Goal: Transaction & Acquisition: Purchase product/service

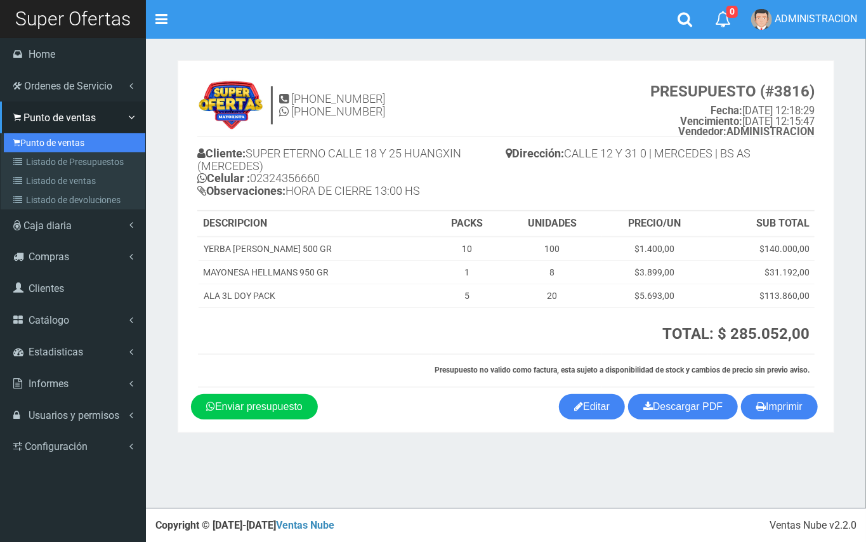
click at [58, 142] on link "Punto de ventas" at bounding box center [75, 142] width 142 height 19
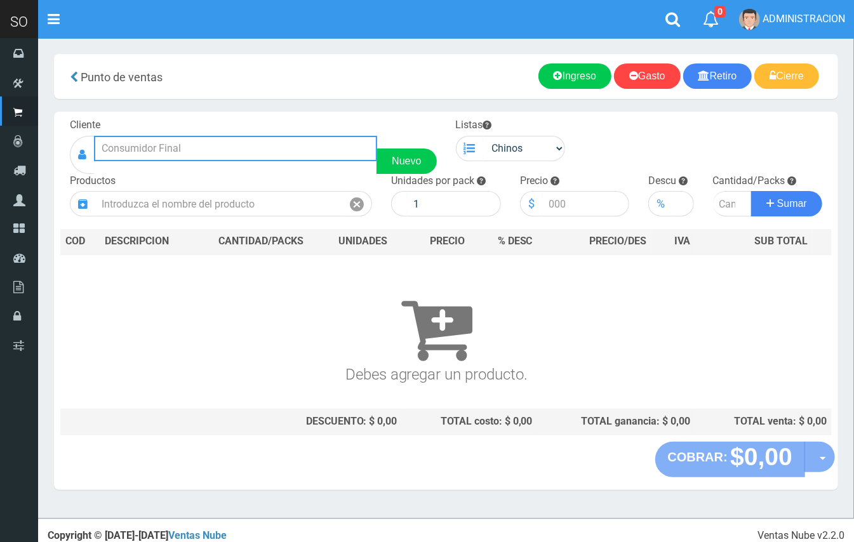
click at [218, 151] on input "text" at bounding box center [235, 148] width 283 height 25
type input "k"
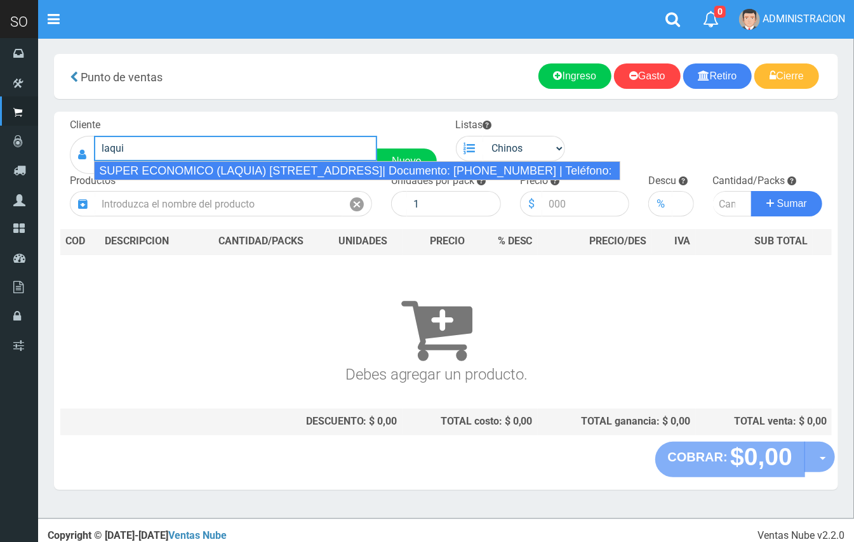
click at [227, 170] on div "SUPER ECONOMICO (LAQUIA) [STREET_ADDRESS]| Documento: [PHONE_NUMBER] | Teléfono:" at bounding box center [357, 170] width 526 height 19
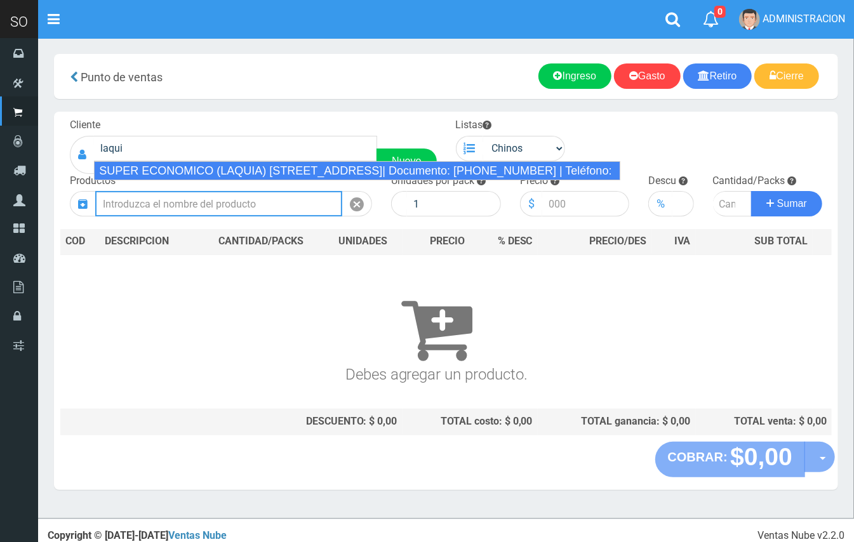
type input "SUPER ECONOMICO (LAQUIA) [STREET_ADDRESS]| Documento: [PHONE_NUMBER] | Teléfono:"
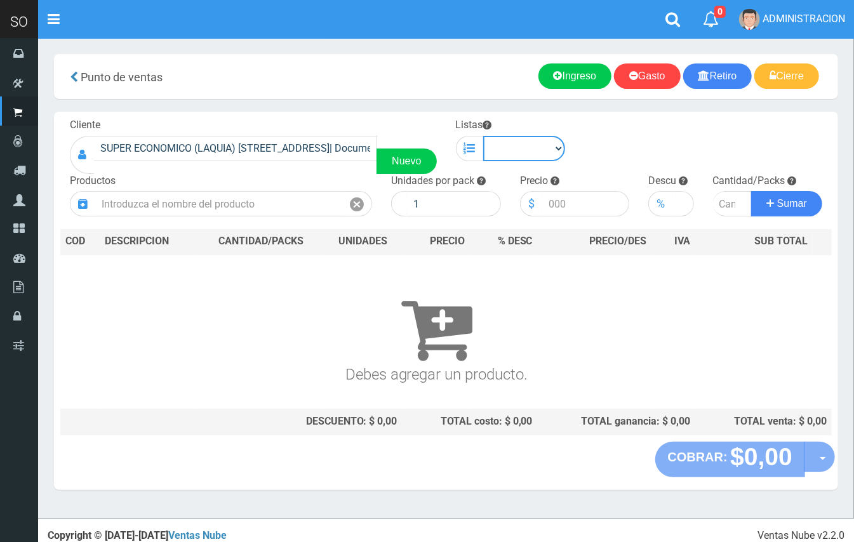
drag, startPoint x: 513, startPoint y: 150, endPoint x: 515, endPoint y: 160, distance: 10.3
click at [513, 150] on select "Chinos . ." at bounding box center [524, 148] width 83 height 25
select select "1"
click at [483, 136] on select "Chinos . ." at bounding box center [524, 148] width 83 height 25
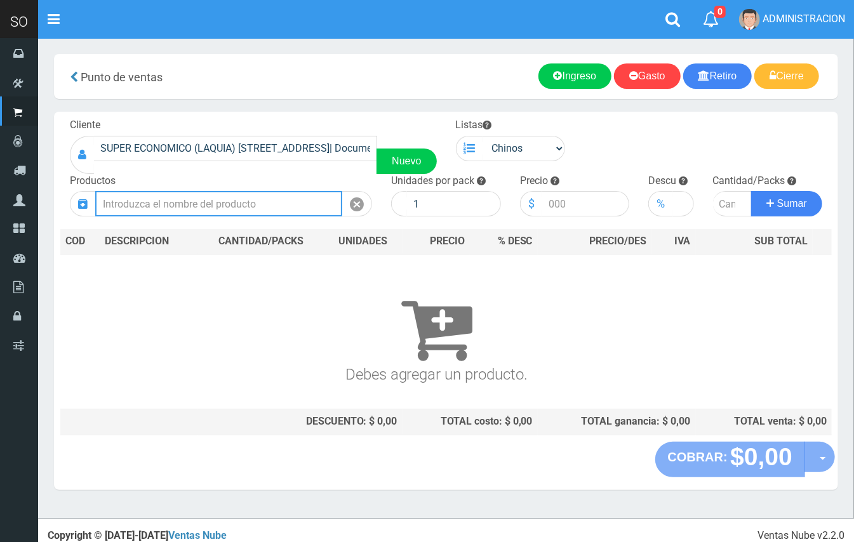
click at [290, 201] on input "text" at bounding box center [218, 203] width 247 height 25
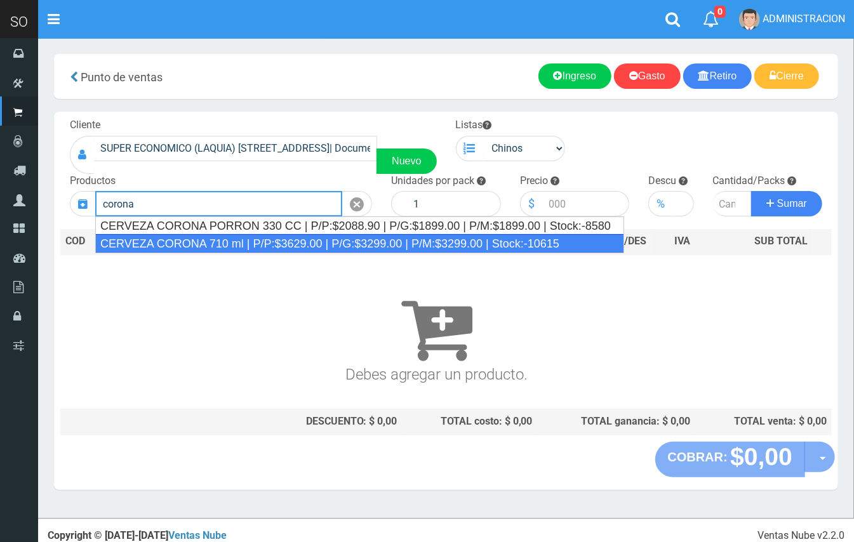
click at [331, 240] on div "CERVEZA CORONA 710 ml | P/P:$3629.00 | P/G:$3299.00 | P/M:$3299.00 | Stock:-106…" at bounding box center [359, 243] width 529 height 19
type input "CERVEZA CORONA 710 ml | P/P:$3629.00 | P/G:$3299.00 | P/M:$3299.00 | Stock:-106…"
type input "12"
type input "3629.00"
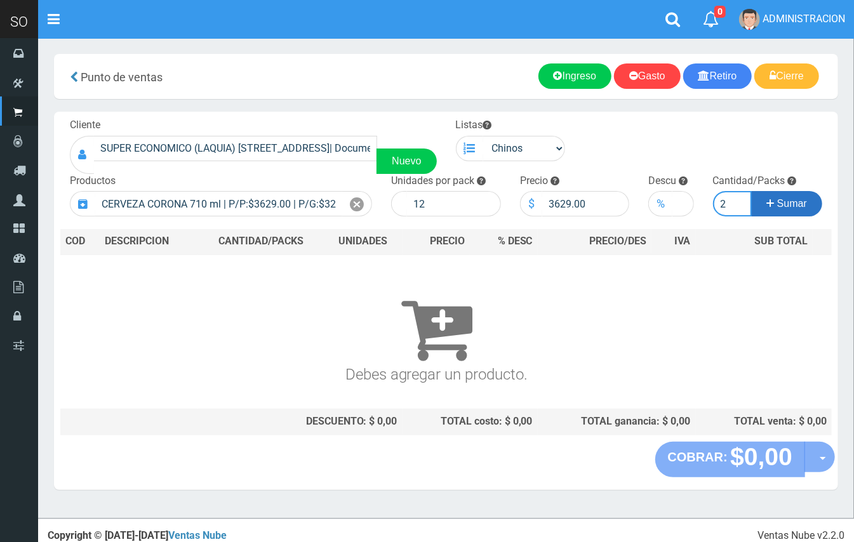
type input "2"
click at [751, 191] on button "Sumar" at bounding box center [786, 203] width 71 height 25
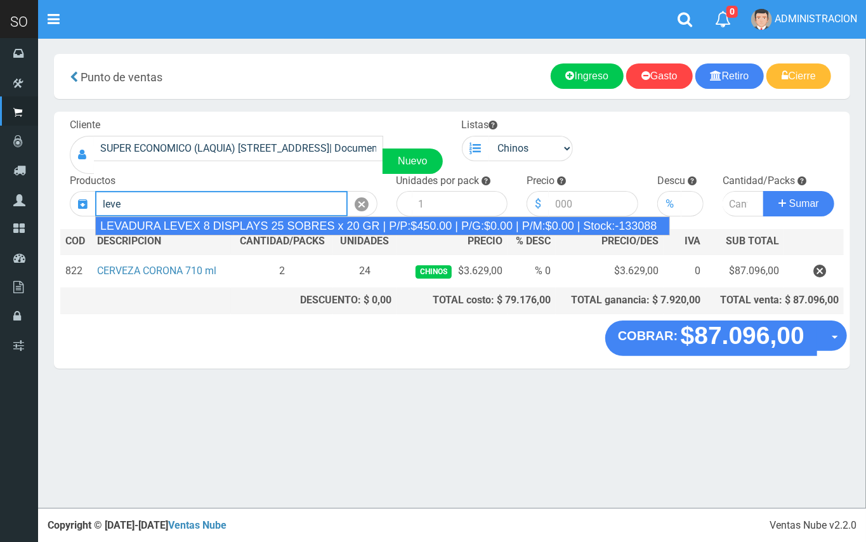
click at [437, 225] on div "LEVADURA LEVEX 8 DISPLAYS 25 SOBRES x 20 GR | P/P:$450.00 | P/G:$0.00 | P/M:$0.…" at bounding box center [382, 225] width 575 height 19
type input "LEVADURA LEVEX 8 DISPLAYS 25 SOBRES x 20 GR | P/P:$450.00 | P/G:$0.00 | P/M:$0.…"
type input "25"
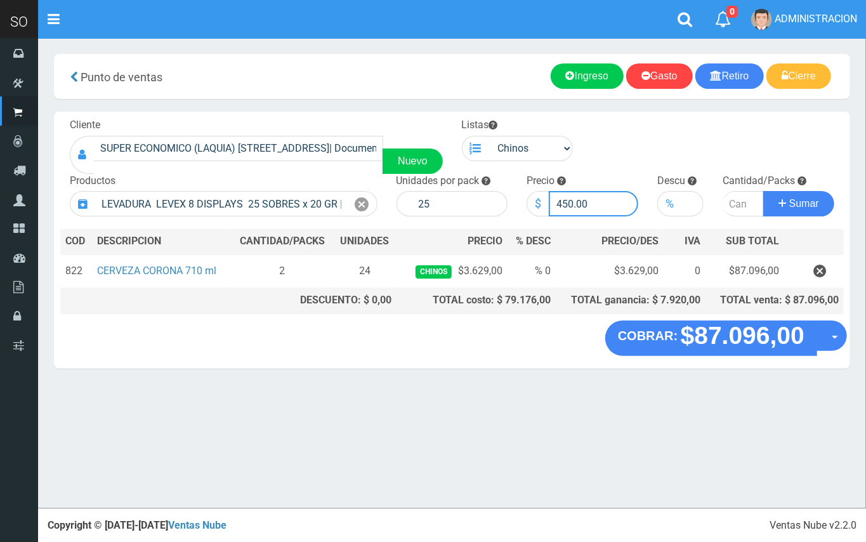
drag, startPoint x: 574, startPoint y: 199, endPoint x: 562, endPoint y: 198, distance: 12.1
click at [562, 198] on input "450.00" at bounding box center [593, 203] width 89 height 25
type input "580.00"
click at [734, 198] on input "number" at bounding box center [743, 203] width 41 height 25
type input "2"
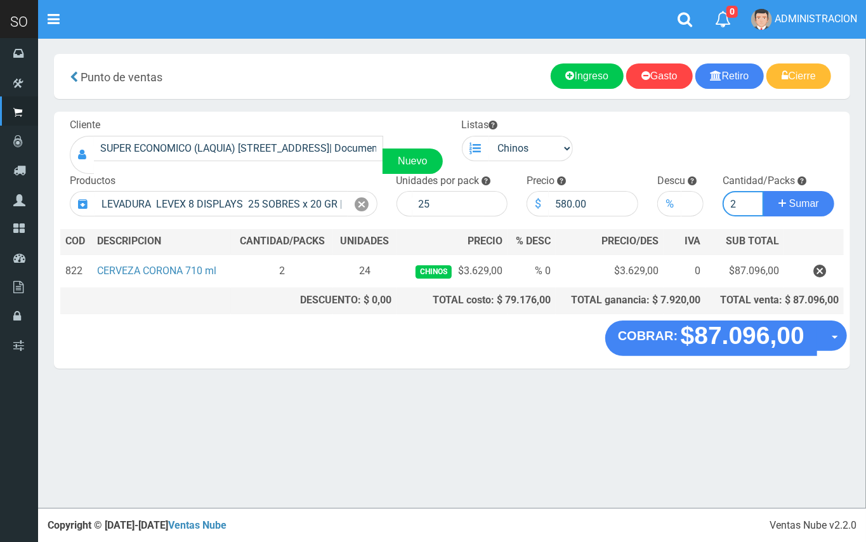
click at [764, 191] on button "Sumar" at bounding box center [799, 203] width 71 height 25
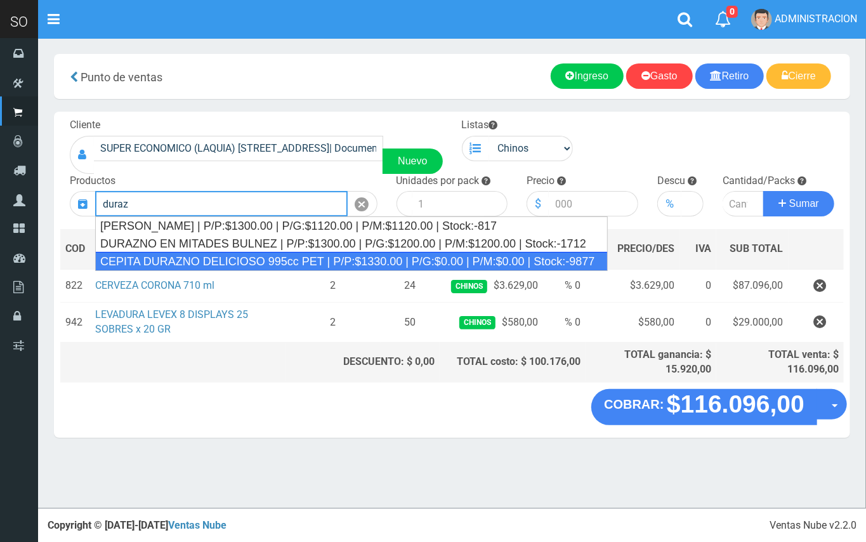
click at [240, 255] on div "CEPITA DURAZNO DELICIOSO 995cc PET | P/P:$1330.00 | P/G:$0.00 | P/M:$0.00 | Sto…" at bounding box center [351, 261] width 513 height 19
type input "CEPITA DURAZNO DELICIOSO 995cc PET | P/P:$1330.00 | P/G:$0.00 | P/M:$0.00 | Sto…"
type input "6"
type input "1330.00"
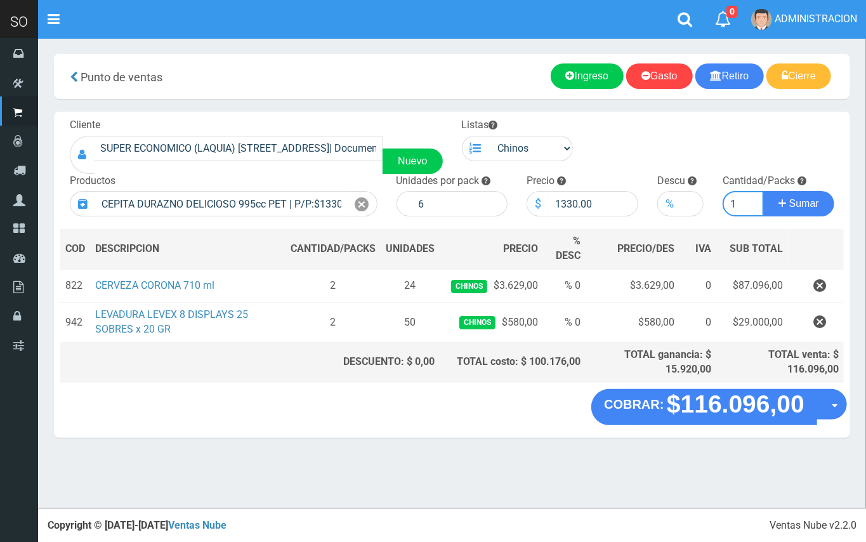
type input "1"
click at [764, 191] on button "Sumar" at bounding box center [799, 203] width 71 height 25
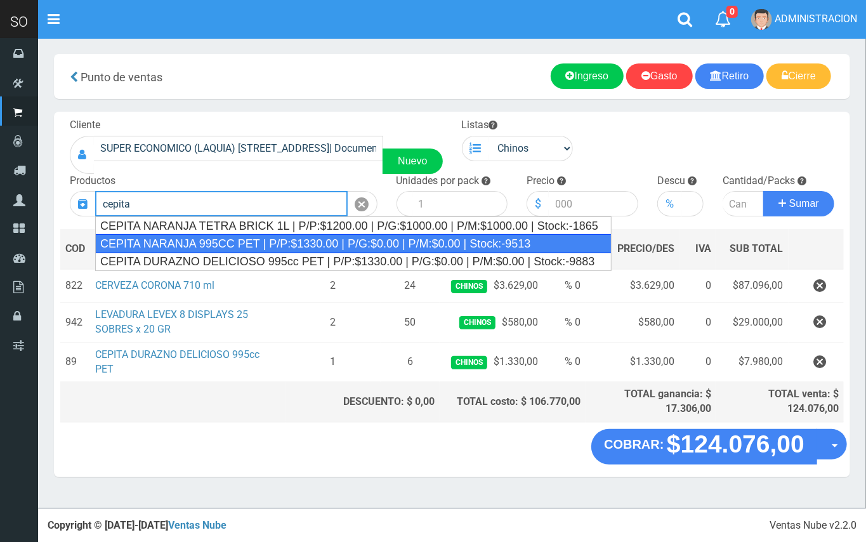
click at [222, 244] on div "CEPITA NARANJA 995CC PET | P/P:$1330.00 | P/G:$0.00 | P/M:$0.00 | Stock:-9513" at bounding box center [353, 243] width 517 height 19
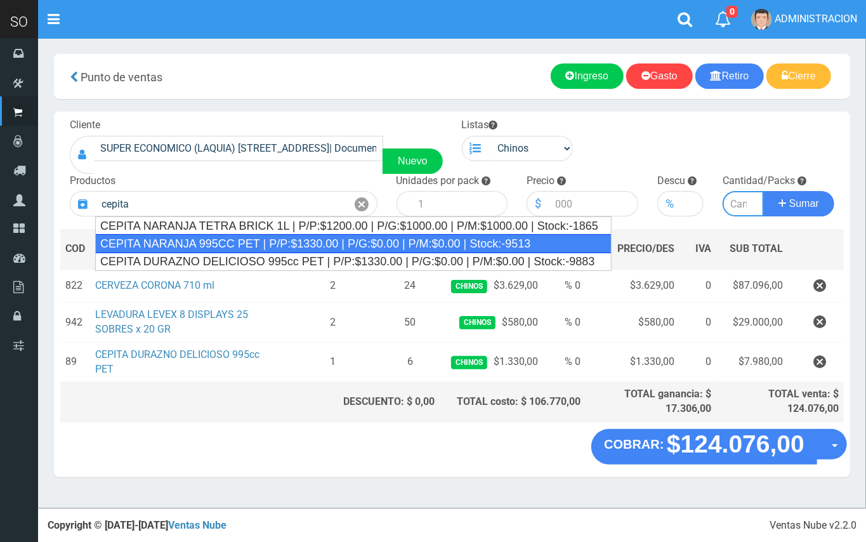
type input "CEPITA NARANJA 995CC PET | P/P:$1330.00 | P/G:$0.00 | P/M:$0.00 | Stock:-9513"
type input "6"
type input "1330.00"
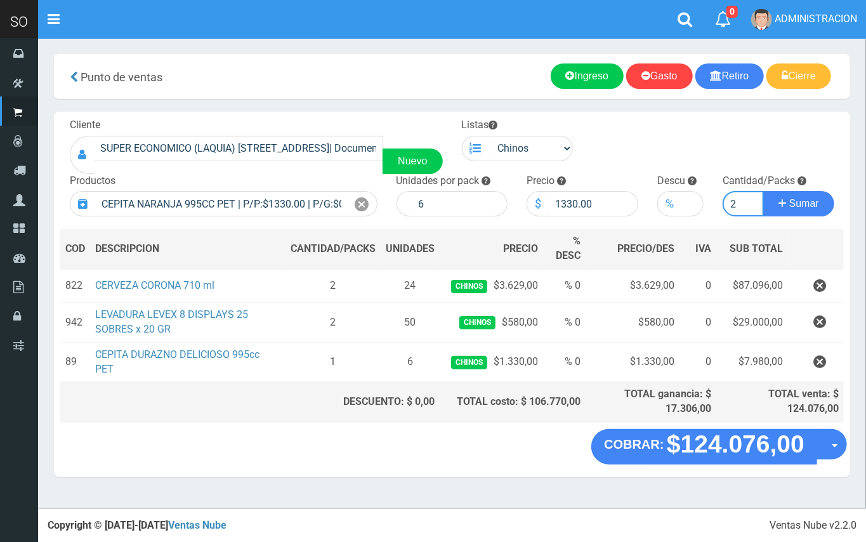
type input "2"
click at [764, 191] on button "Sumar" at bounding box center [799, 203] width 71 height 25
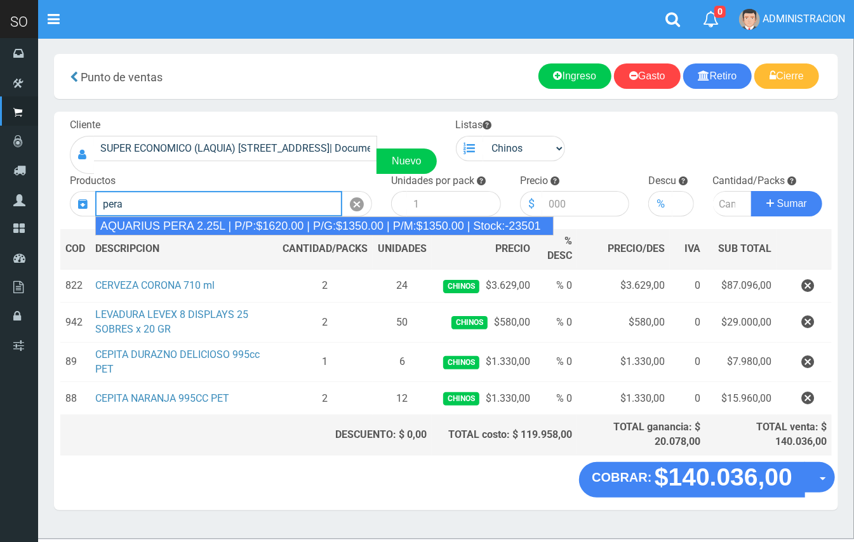
click at [314, 218] on div "AQUARIUS PERA 2.25L | P/P:$1620.00 | P/G:$1350.00 | P/M:$1350.00 | Stock:-23501" at bounding box center [324, 225] width 458 height 19
type input "AQUARIUS PERA 2.25L | P/P:$1620.00 | P/G:$1350.00 | P/M:$1350.00 | Stock:-23501"
type input "6"
type input "1620.00"
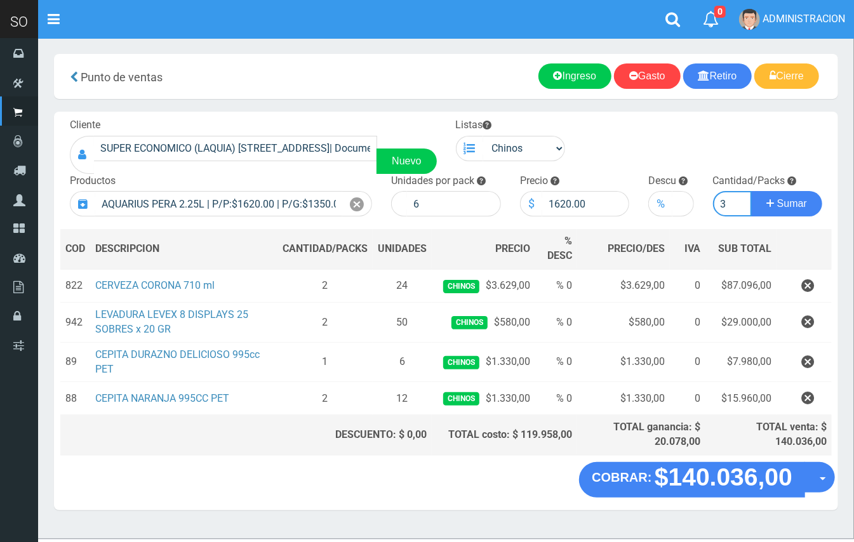
type input "3"
click at [751, 191] on button "Sumar" at bounding box center [786, 203] width 71 height 25
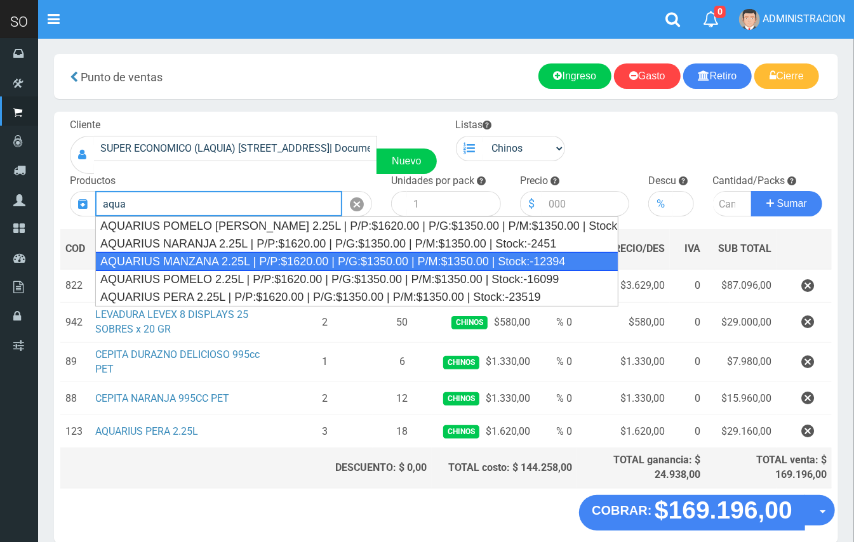
click at [542, 256] on div "AQUARIUS MANZANA 2.25L | P/P:$1620.00 | P/G:$1350.00 | P/M:$1350.00 | Stock:-12…" at bounding box center [356, 261] width 523 height 19
type input "AQUARIUS MANZANA 2.25L | P/P:$1620.00 | P/G:$1350.00 | P/M:$1350.00 | Stock:-12…"
type input "6"
type input "1620.00"
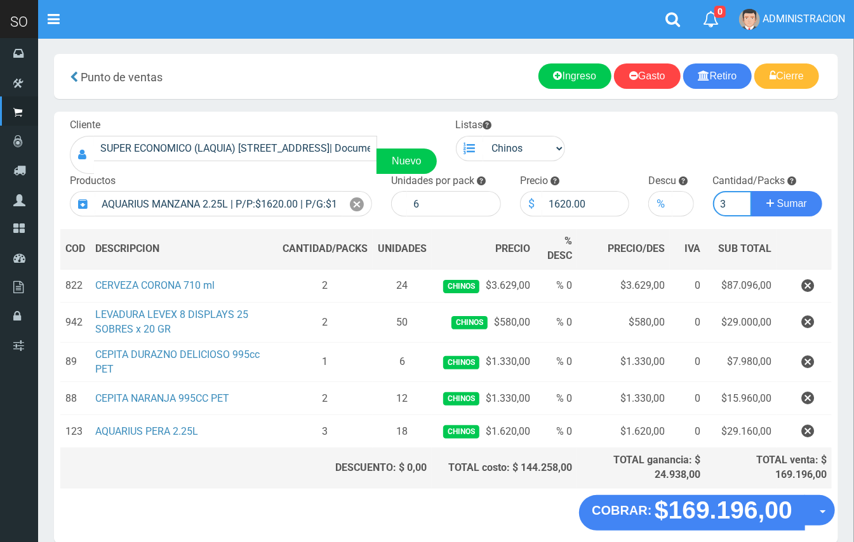
type input "3"
click at [751, 191] on button "Sumar" at bounding box center [786, 203] width 71 height 25
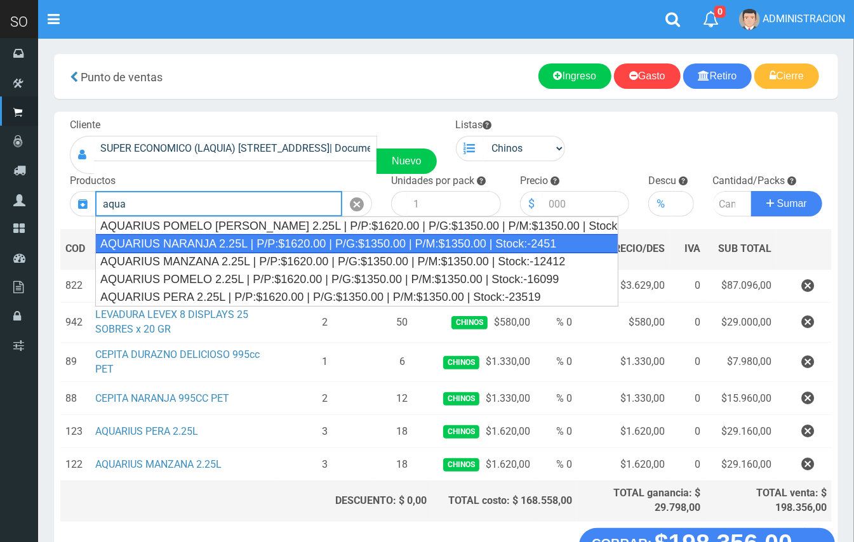
click at [439, 242] on div "AQUARIUS NARANJA 2.25L | P/P:$1620.00 | P/G:$1350.00 | P/M:$1350.00 | Stock:-24…" at bounding box center [356, 243] width 523 height 19
type input "AQUARIUS NARANJA 2.25L | P/P:$1620.00 | P/G:$1350.00 | P/M:$1350.00 | Stock:-24…"
type input "6"
type input "1620.00"
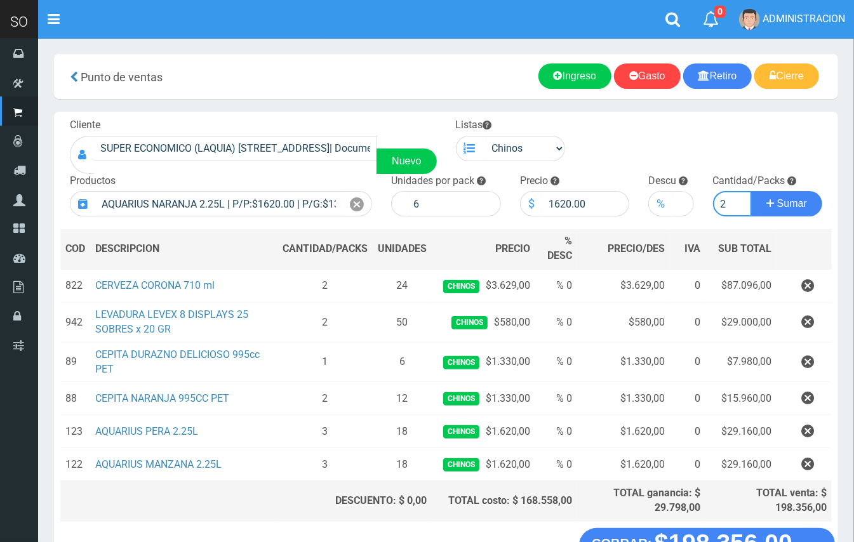
type input "2"
click at [751, 191] on button "Sumar" at bounding box center [786, 203] width 71 height 25
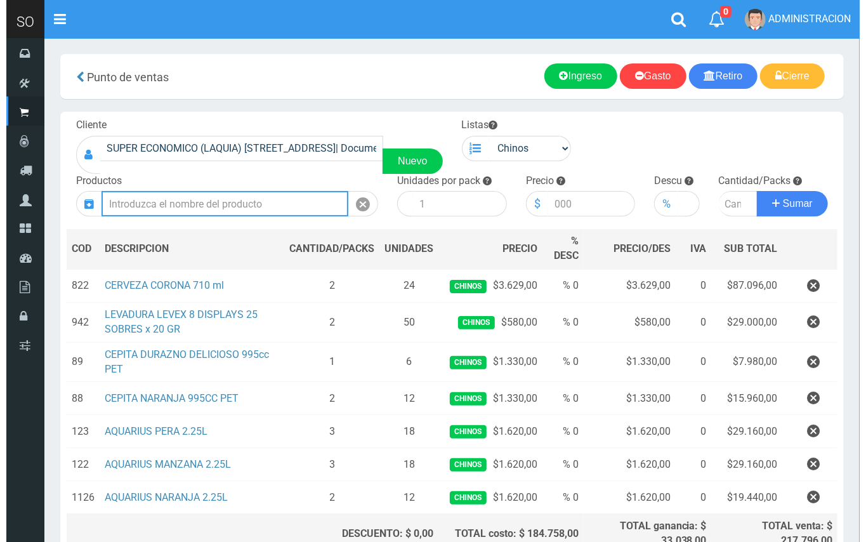
scroll to position [125, 0]
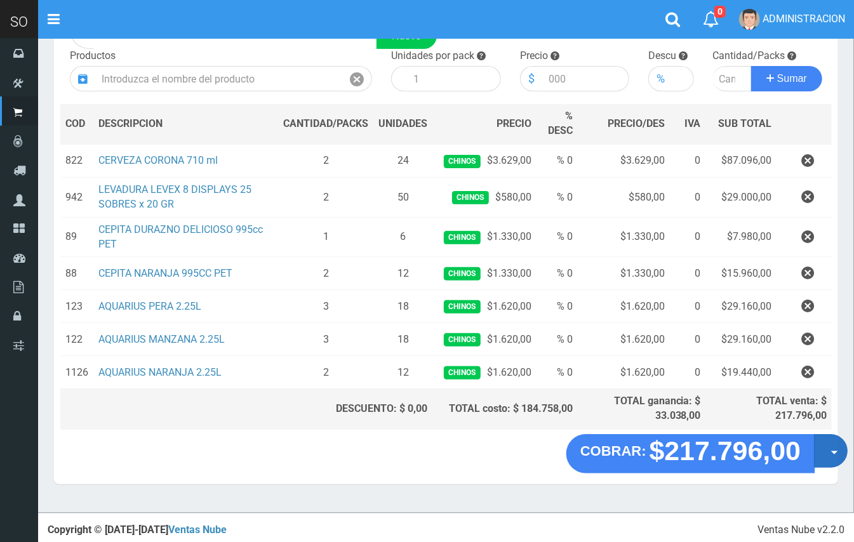
click at [831, 458] on button "Opciones" at bounding box center [831, 451] width 34 height 34
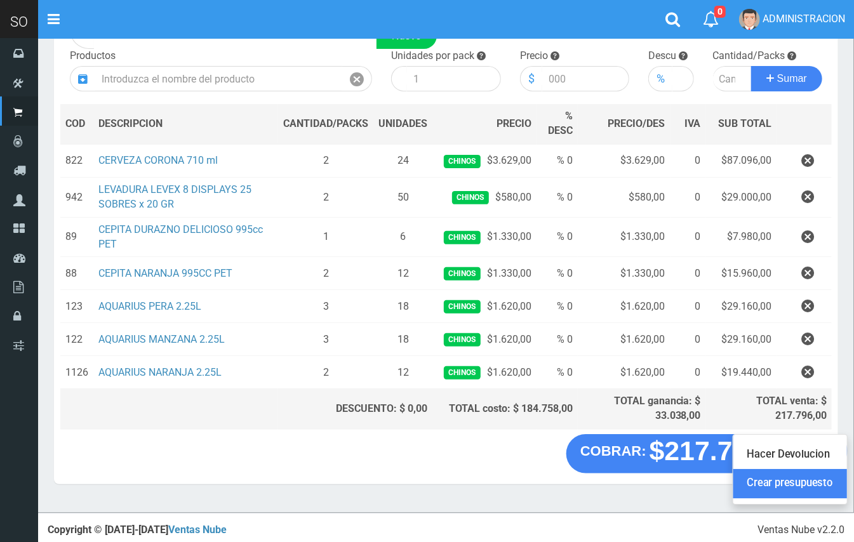
click at [821, 486] on link "Crear presupuesto" at bounding box center [790, 484] width 114 height 29
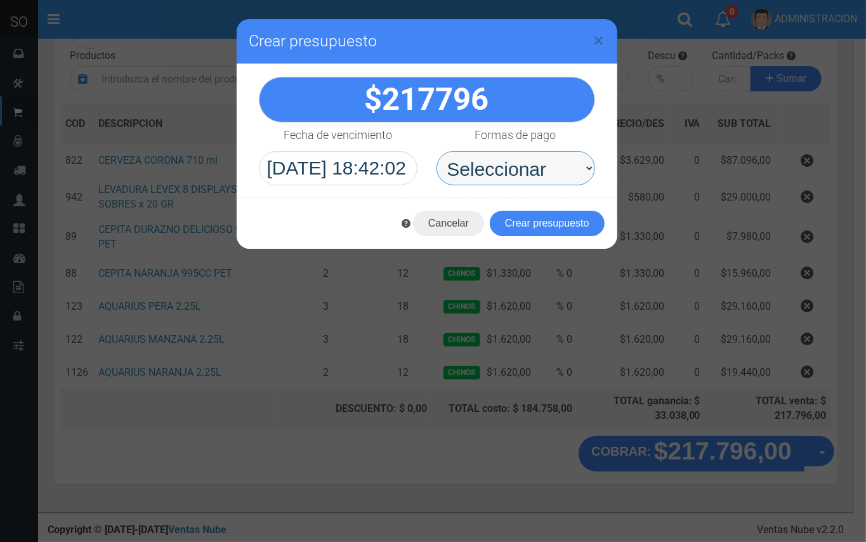
drag, startPoint x: 531, startPoint y: 171, endPoint x: 531, endPoint y: 183, distance: 11.4
click at [531, 171] on select "Seleccionar Efectivo Tarjeta de Crédito Depósito Débito" at bounding box center [516, 168] width 159 height 34
select select "Efectivo"
click at [437, 151] on select "Seleccionar Efectivo Tarjeta de Crédito Depósito Débito" at bounding box center [516, 168] width 159 height 34
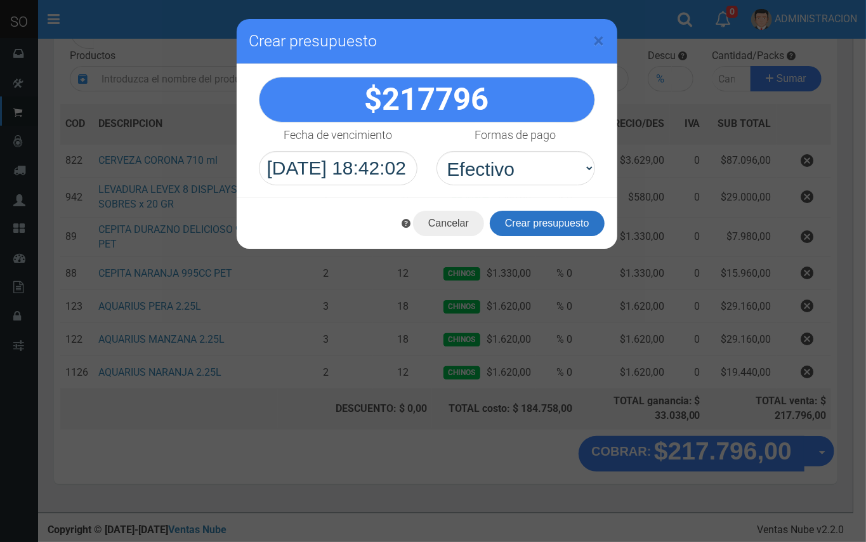
click at [519, 221] on button "Crear presupuesto" at bounding box center [547, 223] width 115 height 25
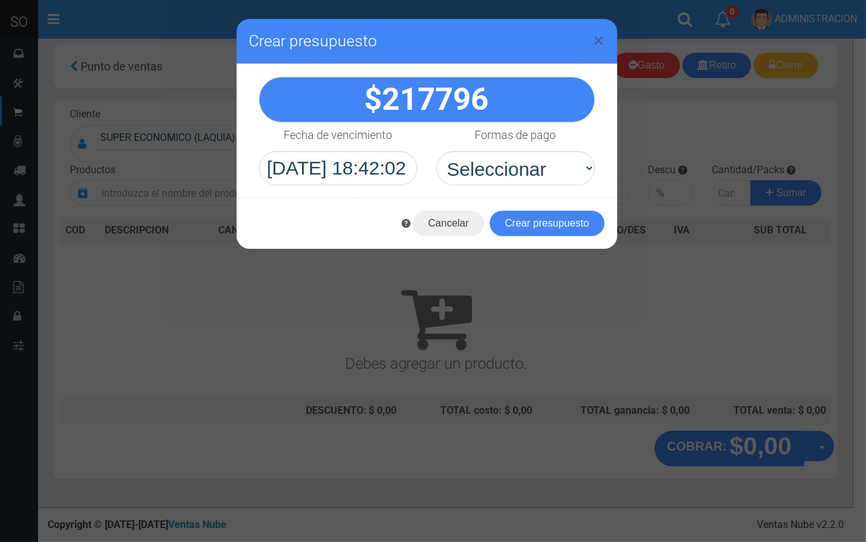
scroll to position [4, 0]
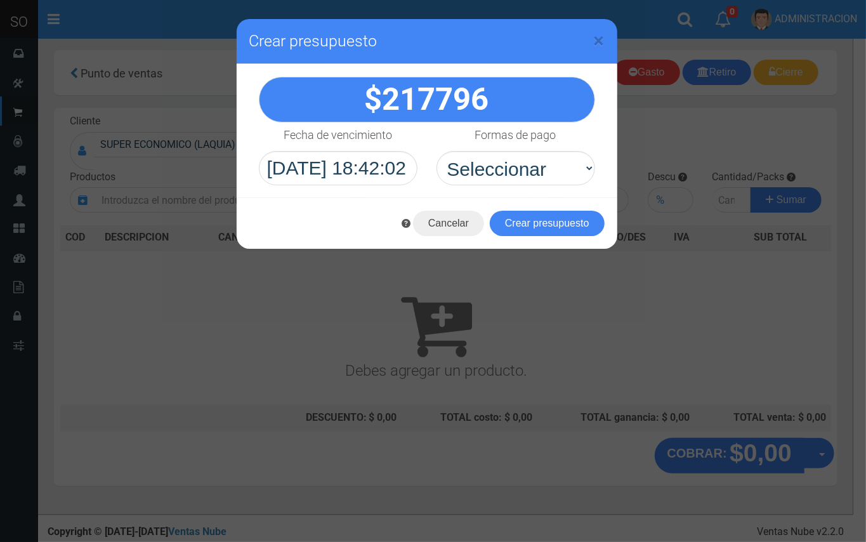
click at [607, 36] on div "× Crear presupuesto" at bounding box center [427, 41] width 381 height 45
